Goal: Task Accomplishment & Management: Complete application form

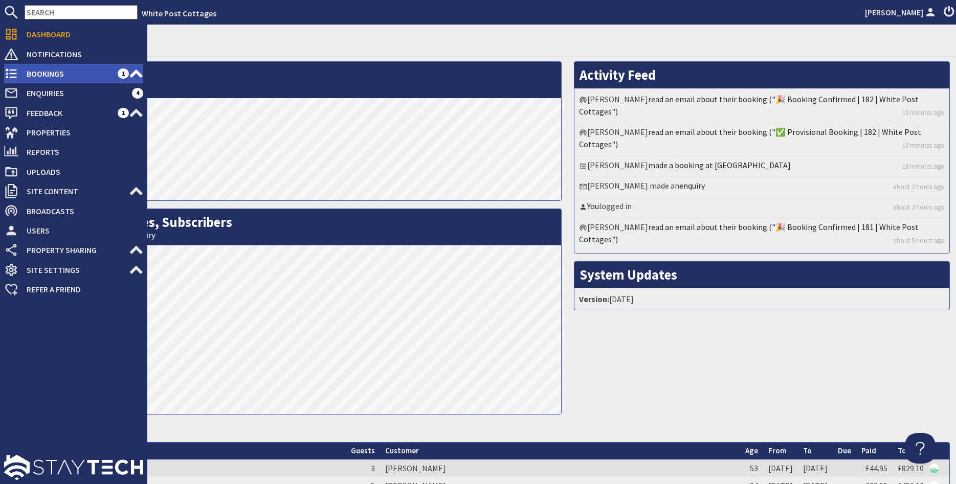
click at [19, 74] on span "Bookings" at bounding box center [67, 73] width 99 height 16
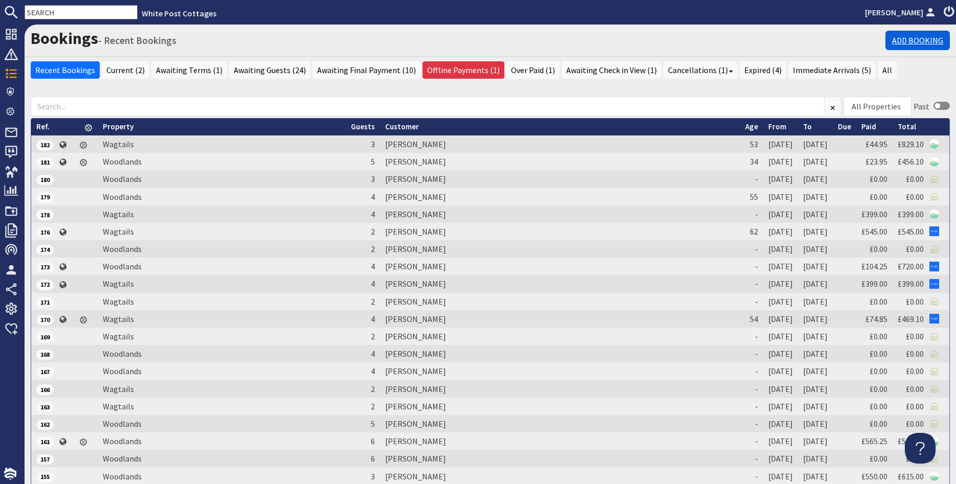
click at [902, 37] on link "Add Booking" at bounding box center [918, 40] width 64 height 19
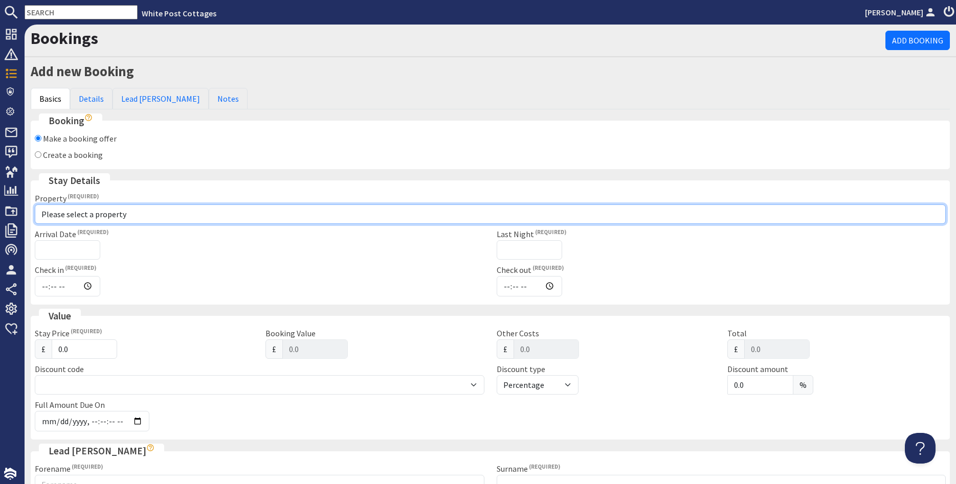
click at [35, 205] on select "Please select a property Wagtails Woodlands" at bounding box center [490, 214] width 911 height 19
select select "1113"
click option "Woodlands" at bounding box center [0, 0] width 0 height 0
type input "15:30"
type input "10:00"
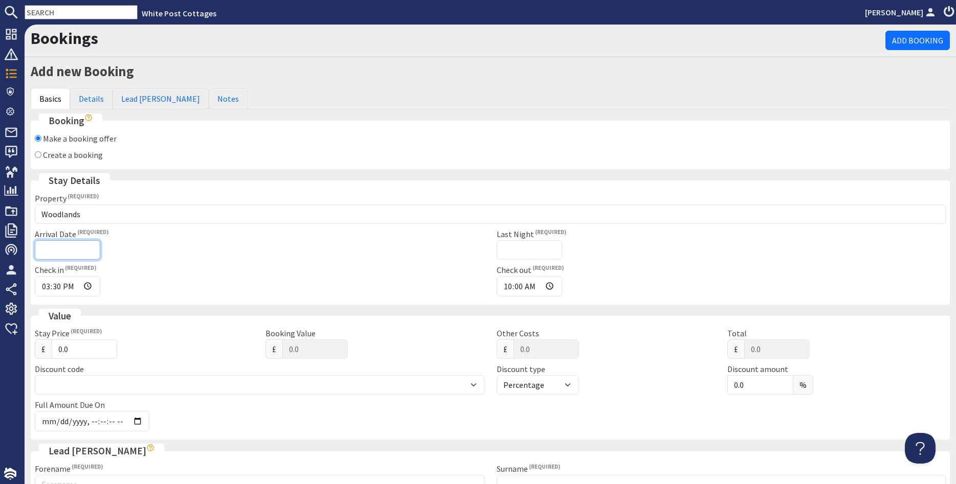
click at [53, 247] on input "Arrival Date" at bounding box center [67, 249] width 65 height 19
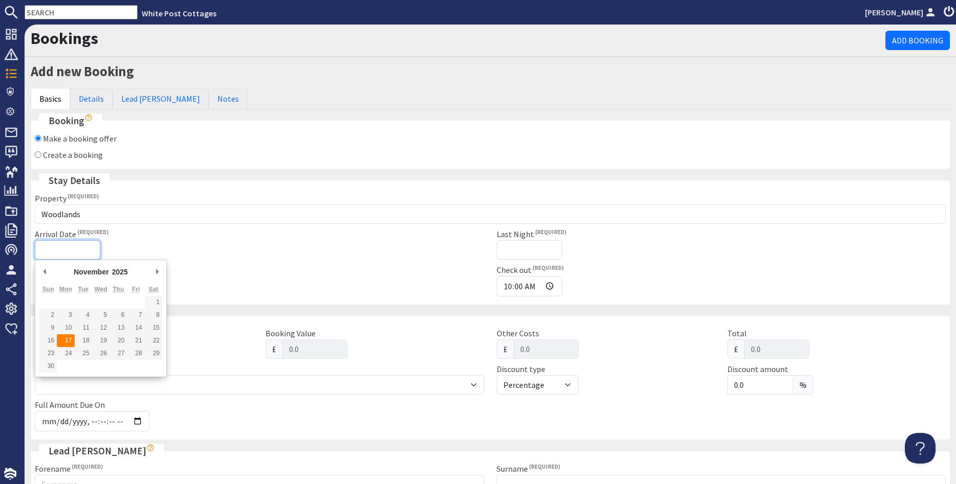
type input "17/11/2025"
type input "2025-10-06T23:59:59"
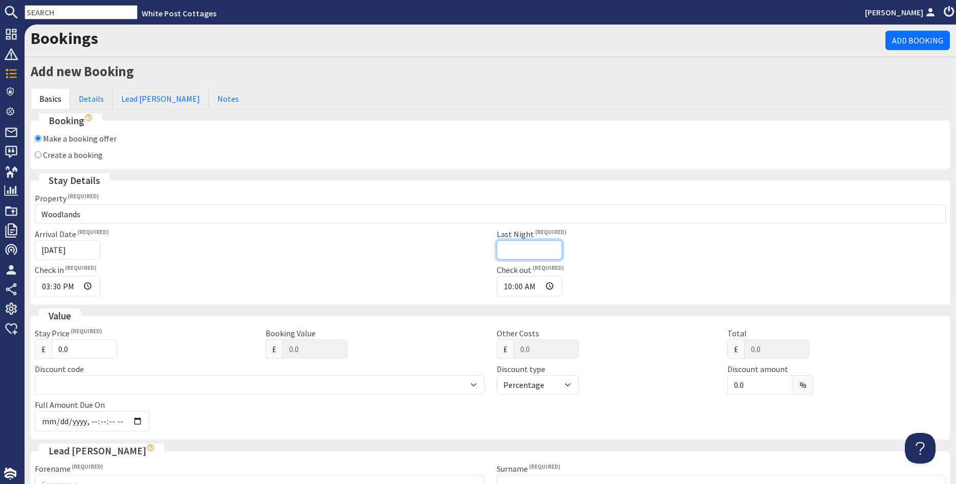
click at [512, 252] on input "Last Night" at bounding box center [529, 249] width 65 height 19
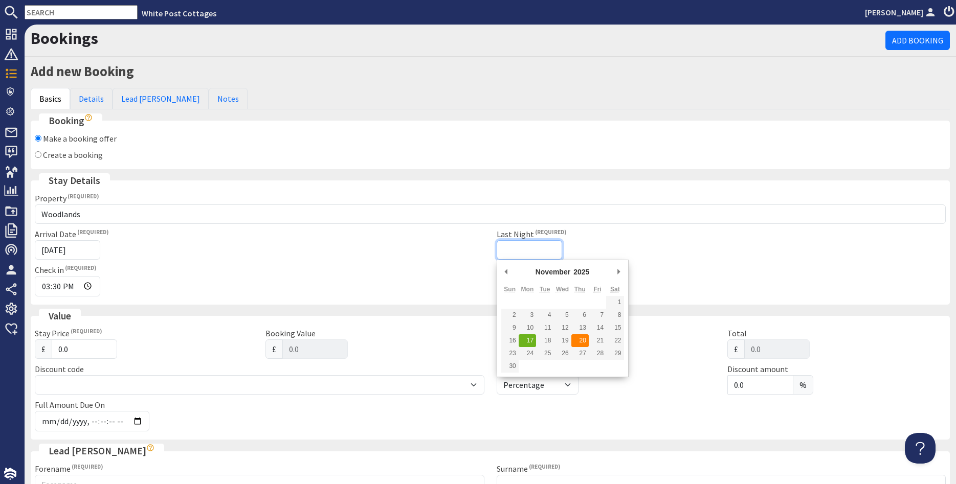
type input "20/11/2025"
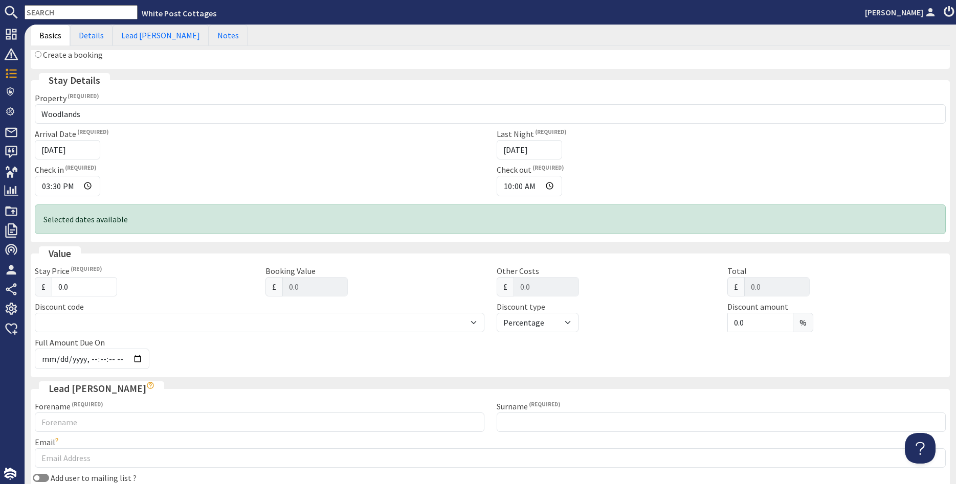
scroll to position [123, 0]
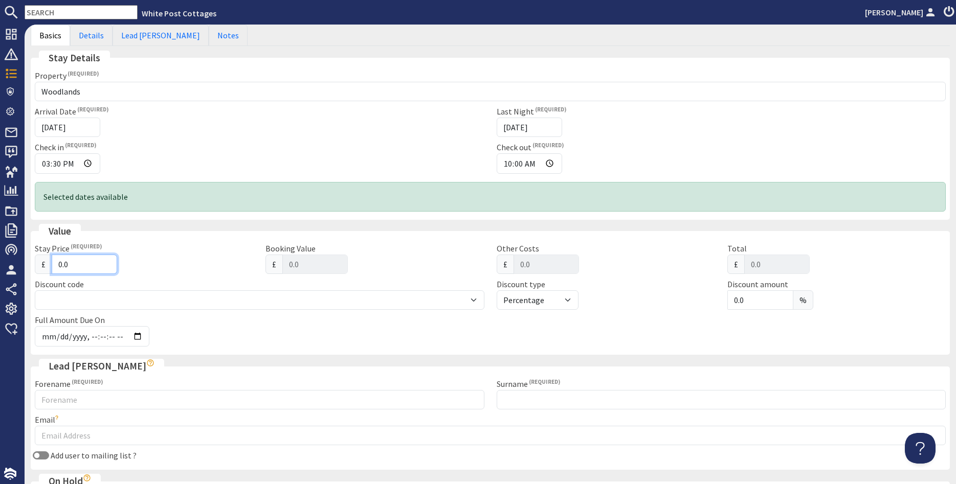
drag, startPoint x: 74, startPoint y: 266, endPoint x: 53, endPoint y: 263, distance: 21.1
click at [53, 263] on input "0.0" at bounding box center [84, 264] width 65 height 19
type input "4"
type input "4.00"
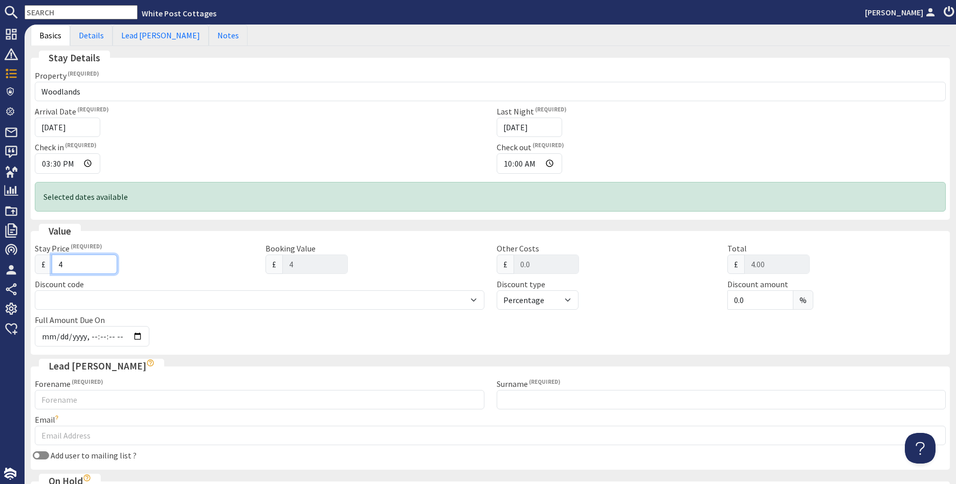
type input "45"
type input "45.00"
type input "459"
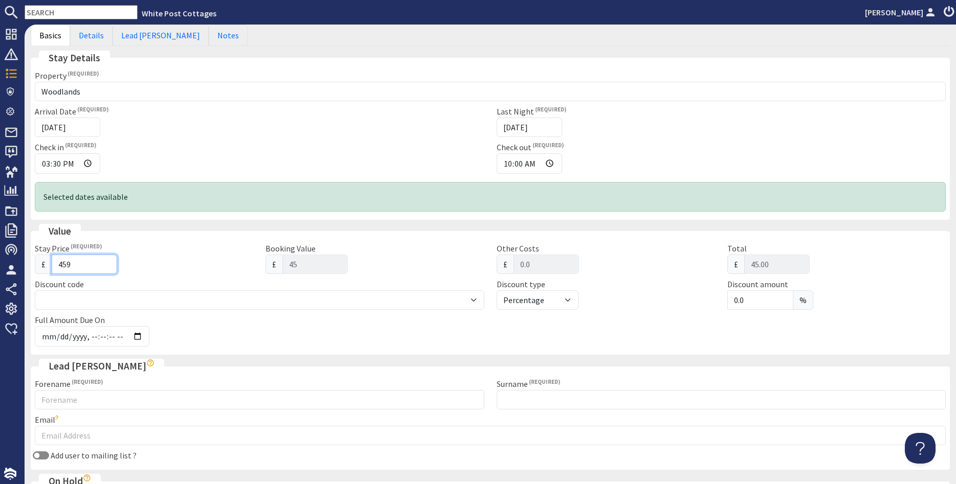
type input "459.00"
type input "459"
click at [167, 316] on div "Full Amount Due On" at bounding box center [183, 330] width 308 height 33
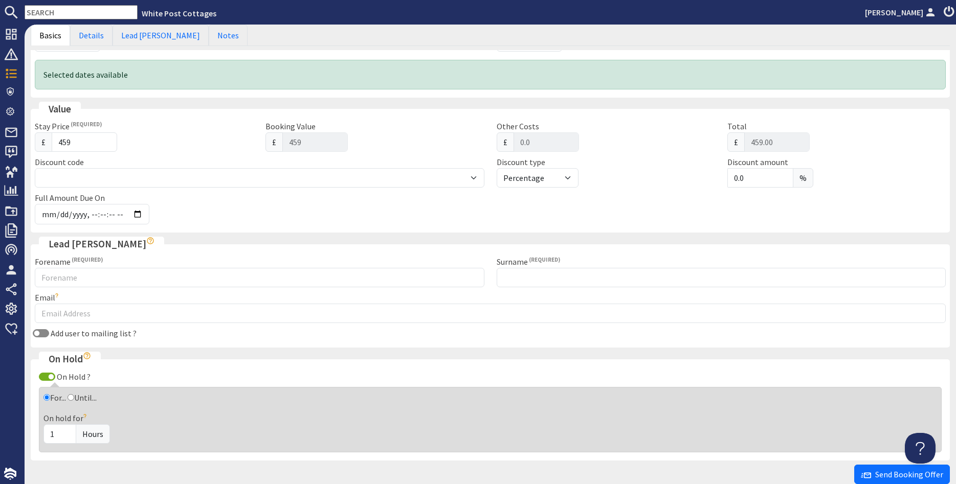
scroll to position [246, 0]
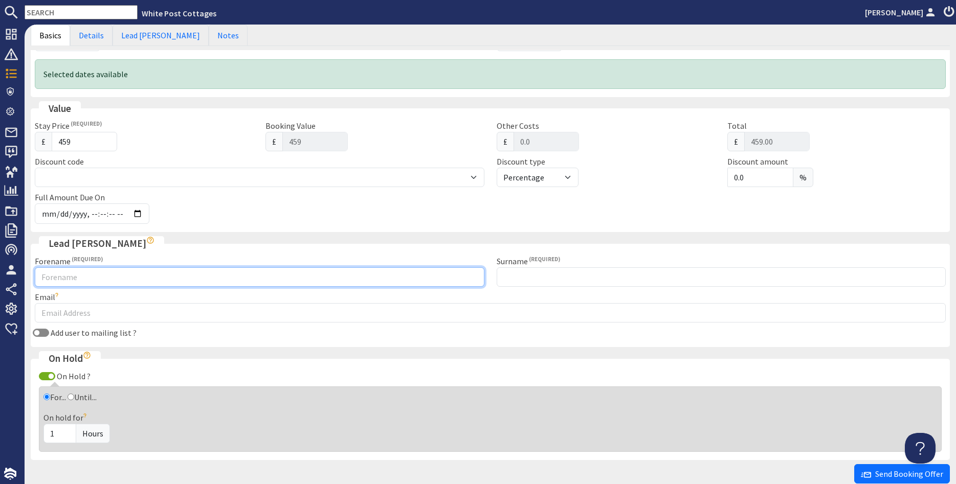
click at [92, 280] on input "Forename" at bounding box center [260, 277] width 450 height 19
type input "Sarah"
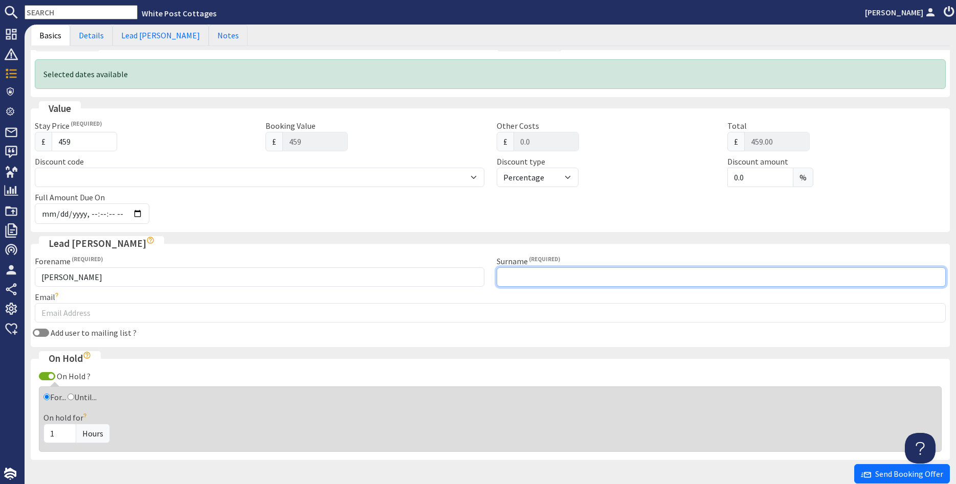
type input "A"
type input "Smith"
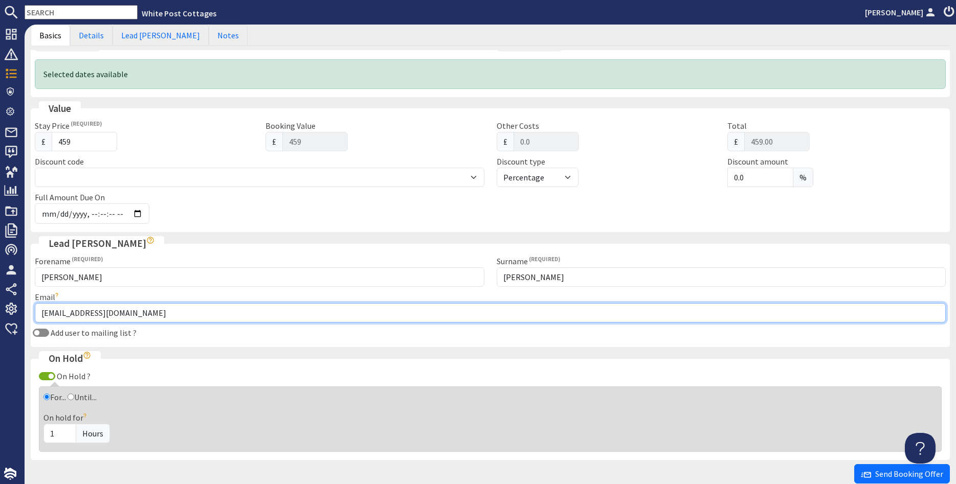
type input "sarahsmith771@btinternet.com"
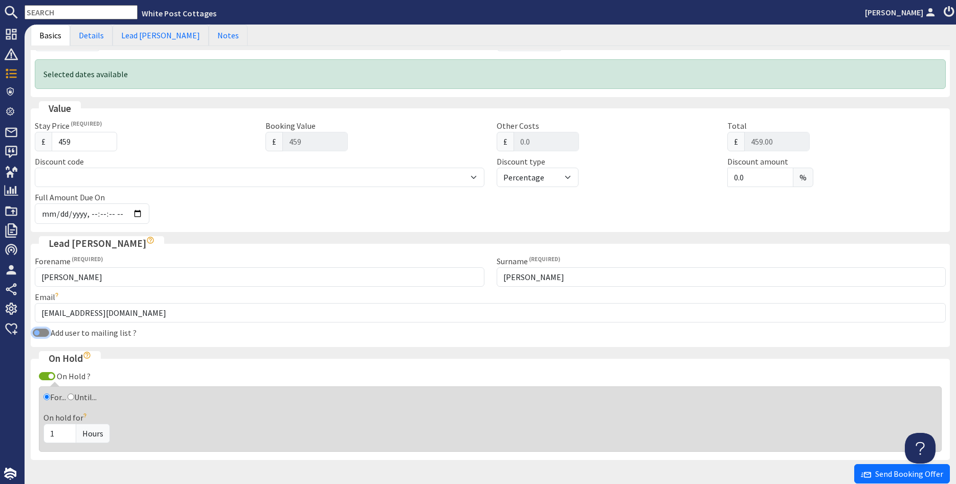
click at [44, 333] on input "Add user to mailing list ?" at bounding box center [41, 333] width 16 height 8
checkbox input "true"
drag, startPoint x: 63, startPoint y: 433, endPoint x: 35, endPoint y: 432, distance: 27.6
click at [43, 435] on input "1" at bounding box center [59, 433] width 33 height 19
type input "48"
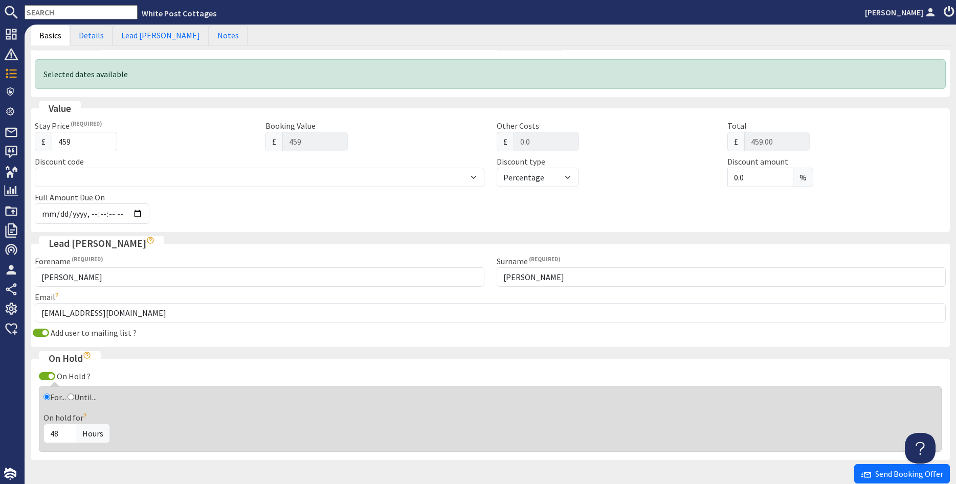
click at [122, 412] on div "On hold for 48 Hours" at bounding box center [490, 428] width 894 height 32
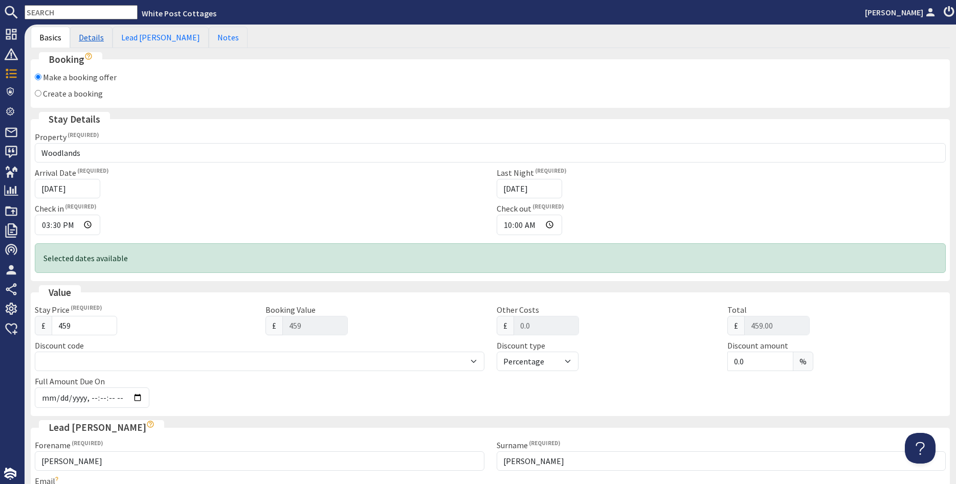
click at [89, 41] on link "Details" at bounding box center [91, 37] width 42 height 21
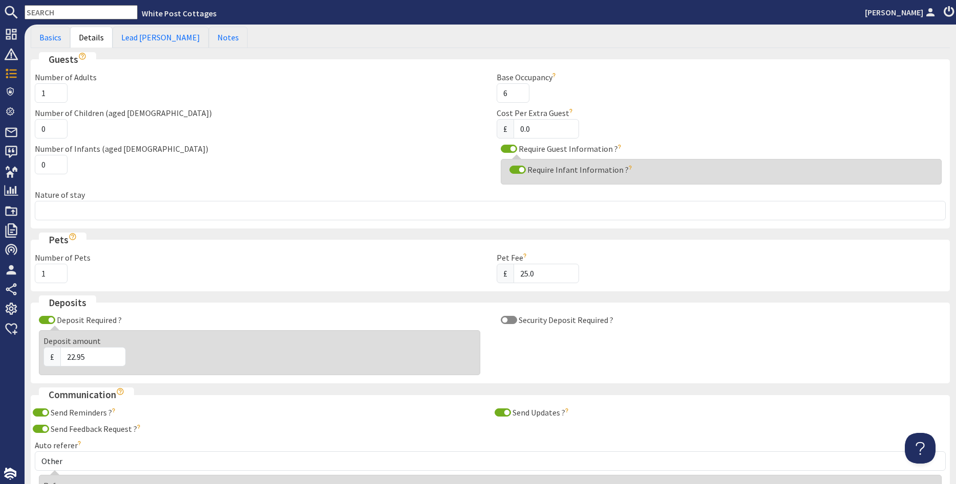
click at [55, 272] on input "1" at bounding box center [51, 273] width 33 height 19
type input "2"
click at [55, 272] on input "2" at bounding box center [51, 273] width 33 height 19
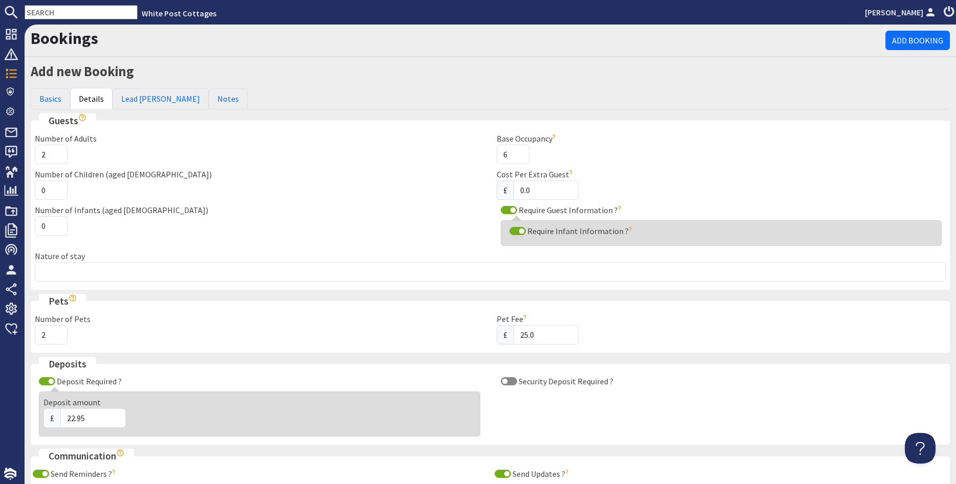
type input "2"
click at [56, 150] on input "2" at bounding box center [51, 154] width 33 height 19
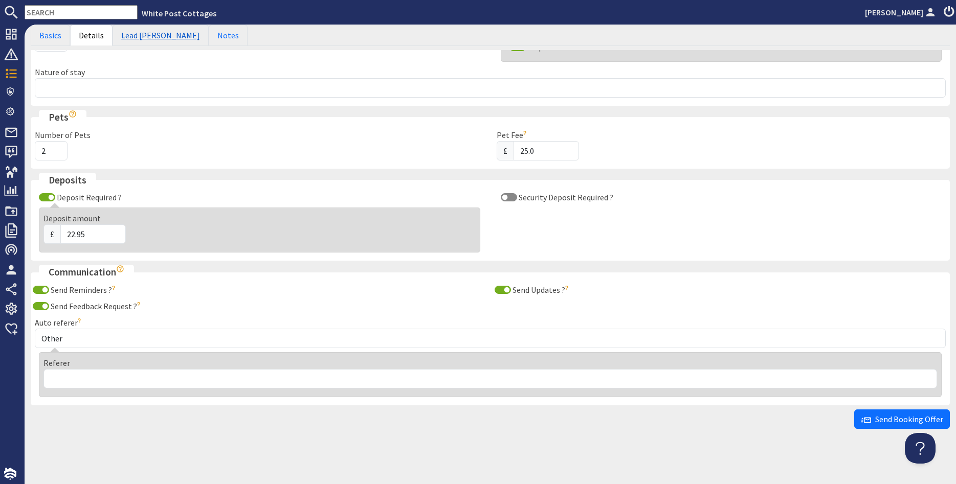
click at [139, 36] on link "Lead Booker" at bounding box center [161, 35] width 96 height 21
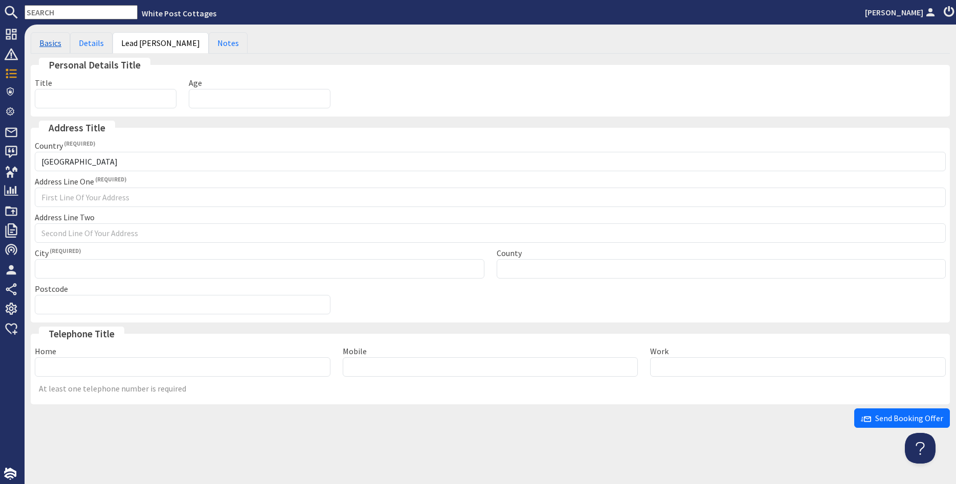
click at [44, 41] on link "Basics" at bounding box center [50, 42] width 39 height 21
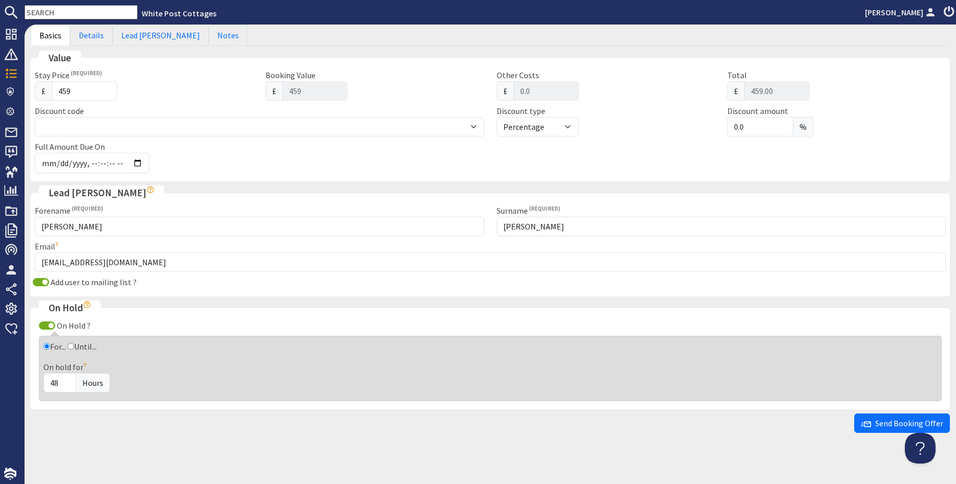
scroll to position [299, 0]
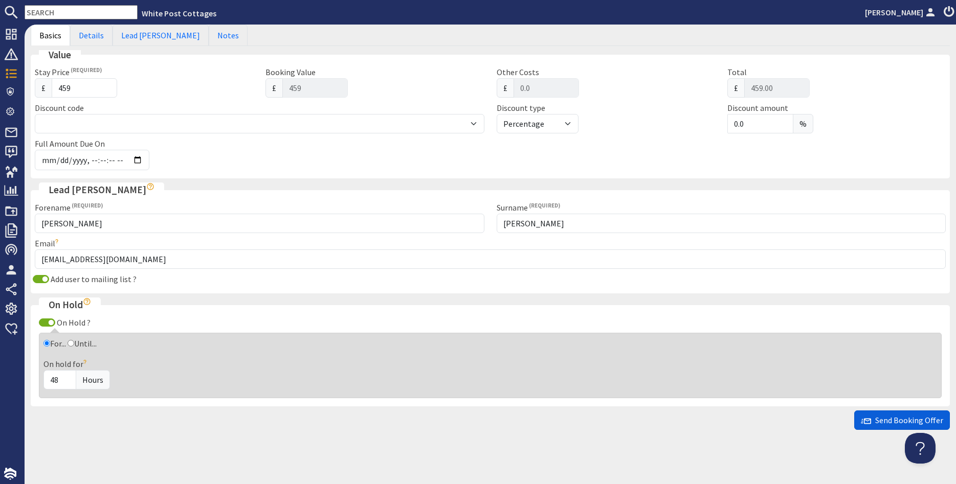
click at [896, 415] on span "Send Booking Offer" at bounding box center [902, 420] width 82 height 10
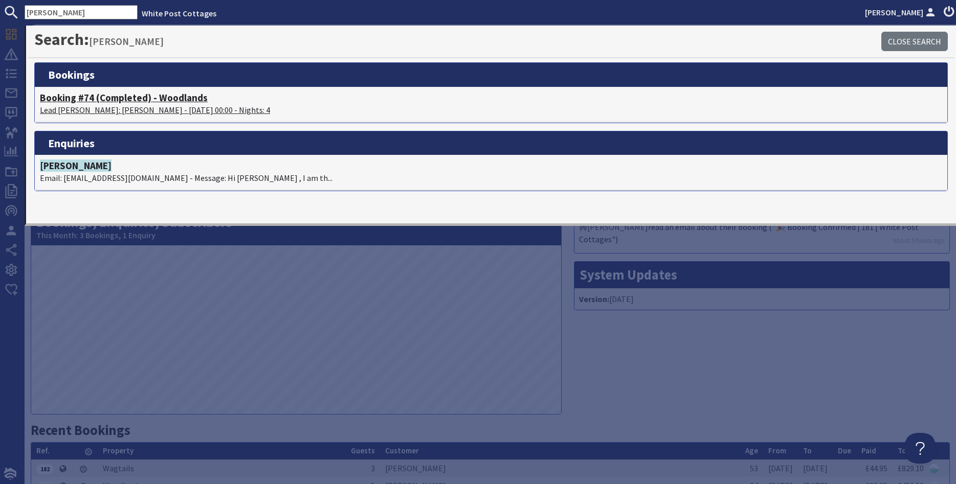
type input "sarah smith"
click at [100, 95] on h4 "Booking #74 (Completed) - Woodlands" at bounding box center [491, 98] width 902 height 12
